Goal: Task Accomplishment & Management: Use online tool/utility

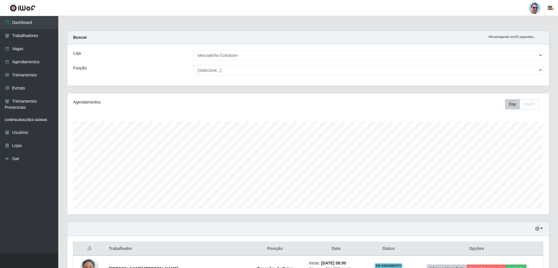
select select "175"
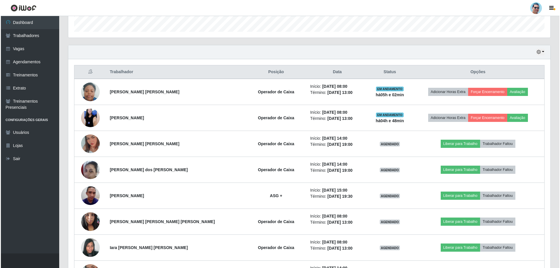
scroll to position [113, 0]
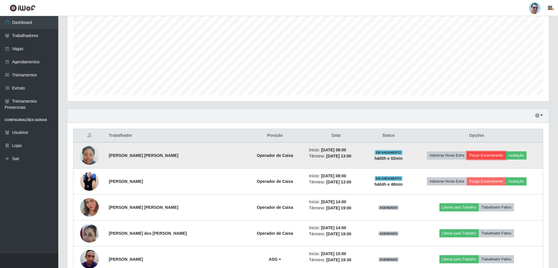
click at [470, 155] on button "Forçar Encerramento" at bounding box center [486, 155] width 39 height 8
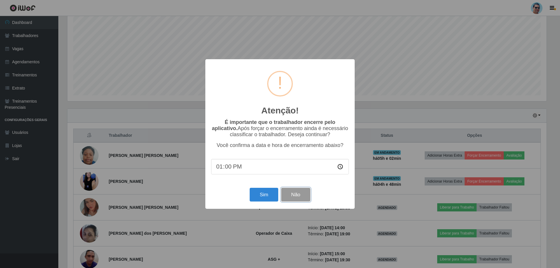
click at [303, 194] on button "Não" at bounding box center [295, 195] width 29 height 14
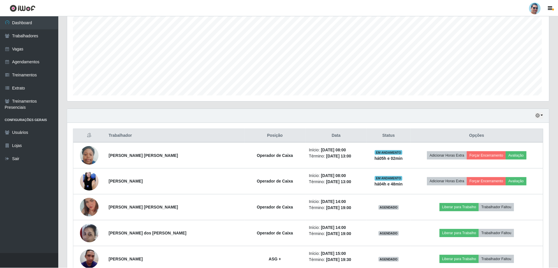
scroll to position [121, 482]
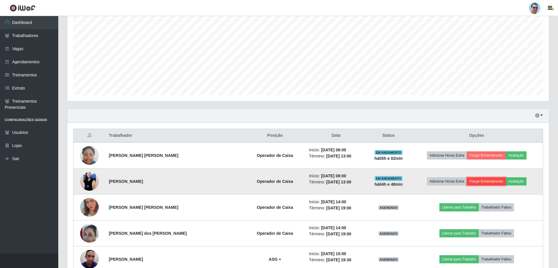
click at [478, 180] on button "Forçar Encerramento" at bounding box center [486, 181] width 39 height 8
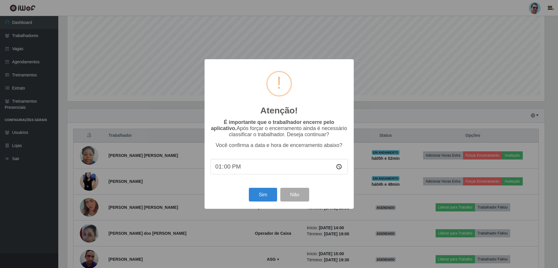
scroll to position [121, 479]
type input "13:01"
click at [264, 194] on button "Sim" at bounding box center [264, 195] width 28 height 14
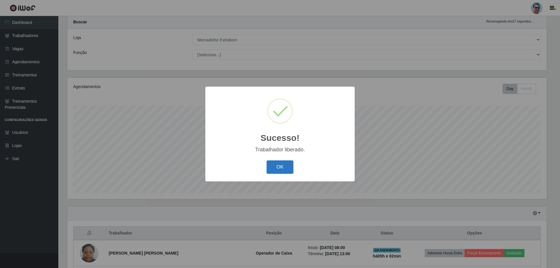
click at [271, 167] on button "OK" at bounding box center [279, 167] width 27 height 14
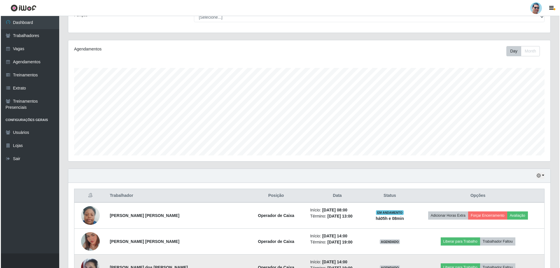
scroll to position [132, 0]
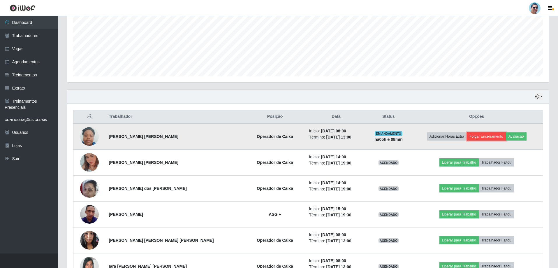
click at [484, 136] on button "Forçar Encerramento" at bounding box center [486, 136] width 39 height 8
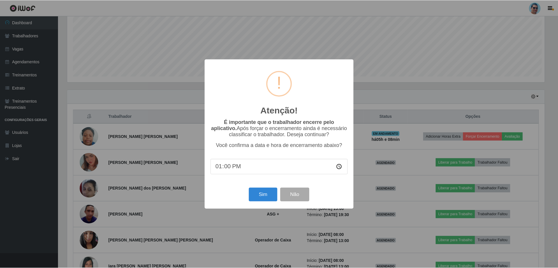
scroll to position [121, 479]
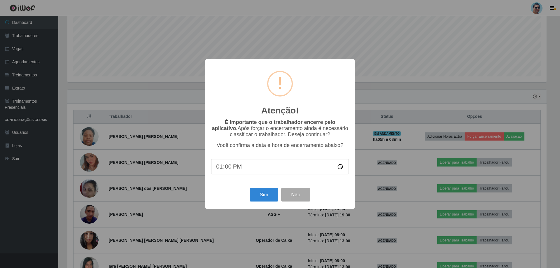
type input "13:07"
click at [262, 197] on button "Sim" at bounding box center [264, 195] width 28 height 14
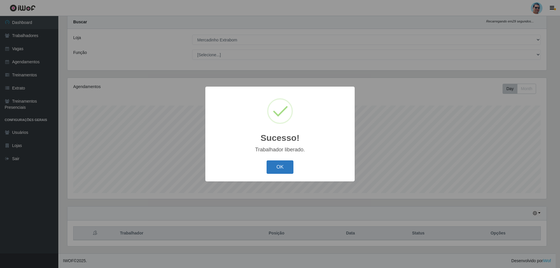
click at [284, 167] on button "OK" at bounding box center [279, 167] width 27 height 14
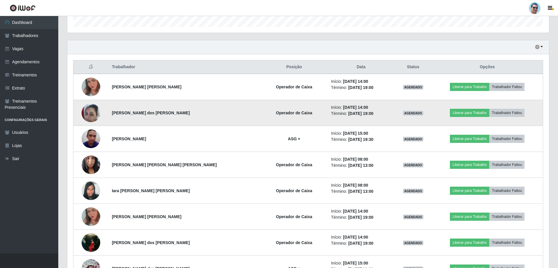
scroll to position [161, 0]
